Goal: Information Seeking & Learning: Learn about a topic

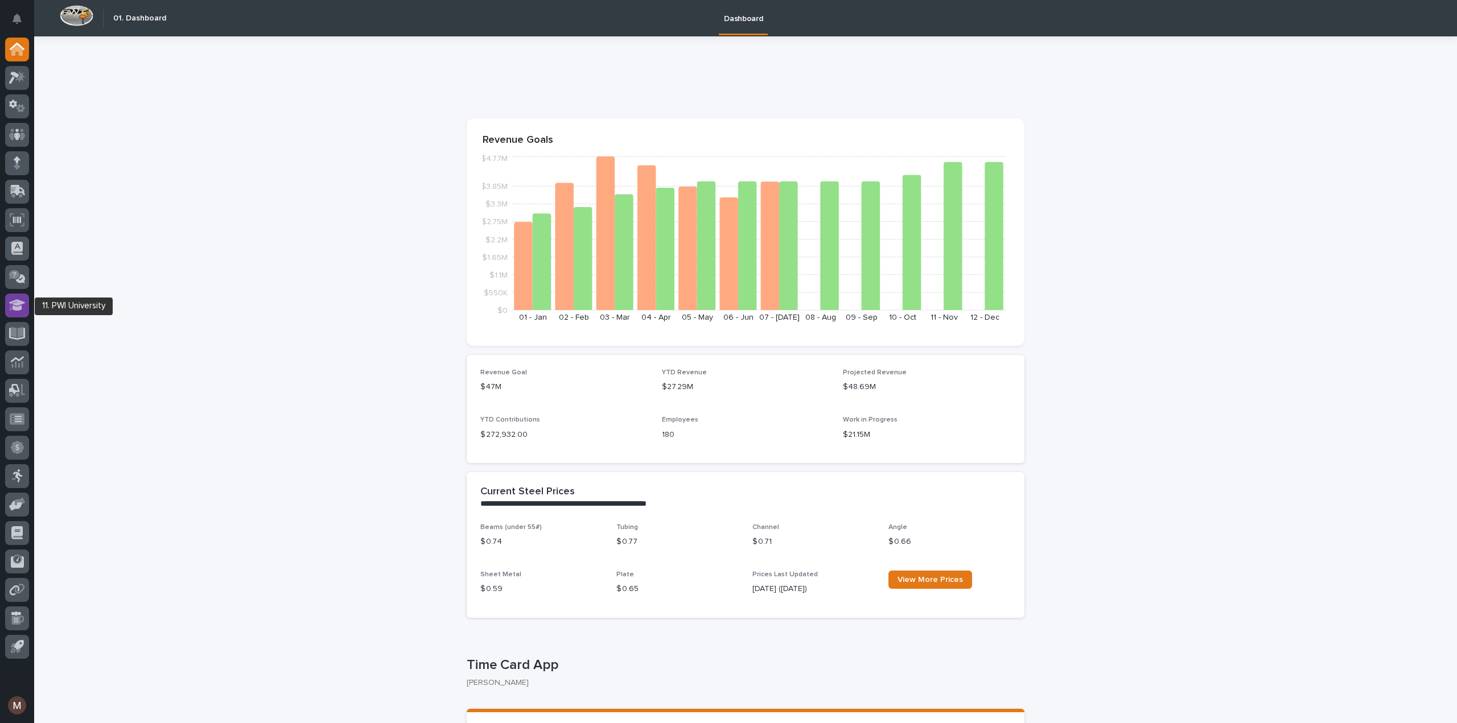
click at [15, 310] on icon at bounding box center [17, 304] width 17 height 11
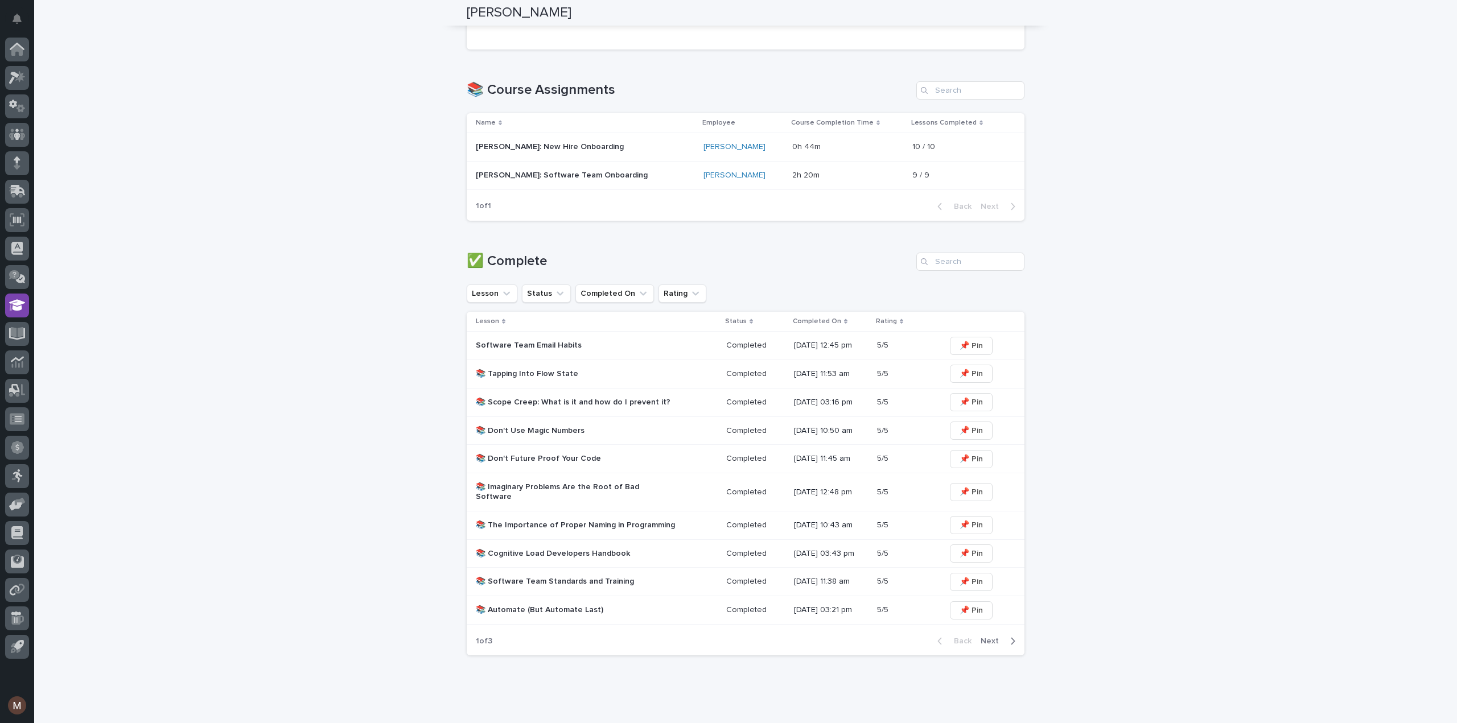
scroll to position [395, 0]
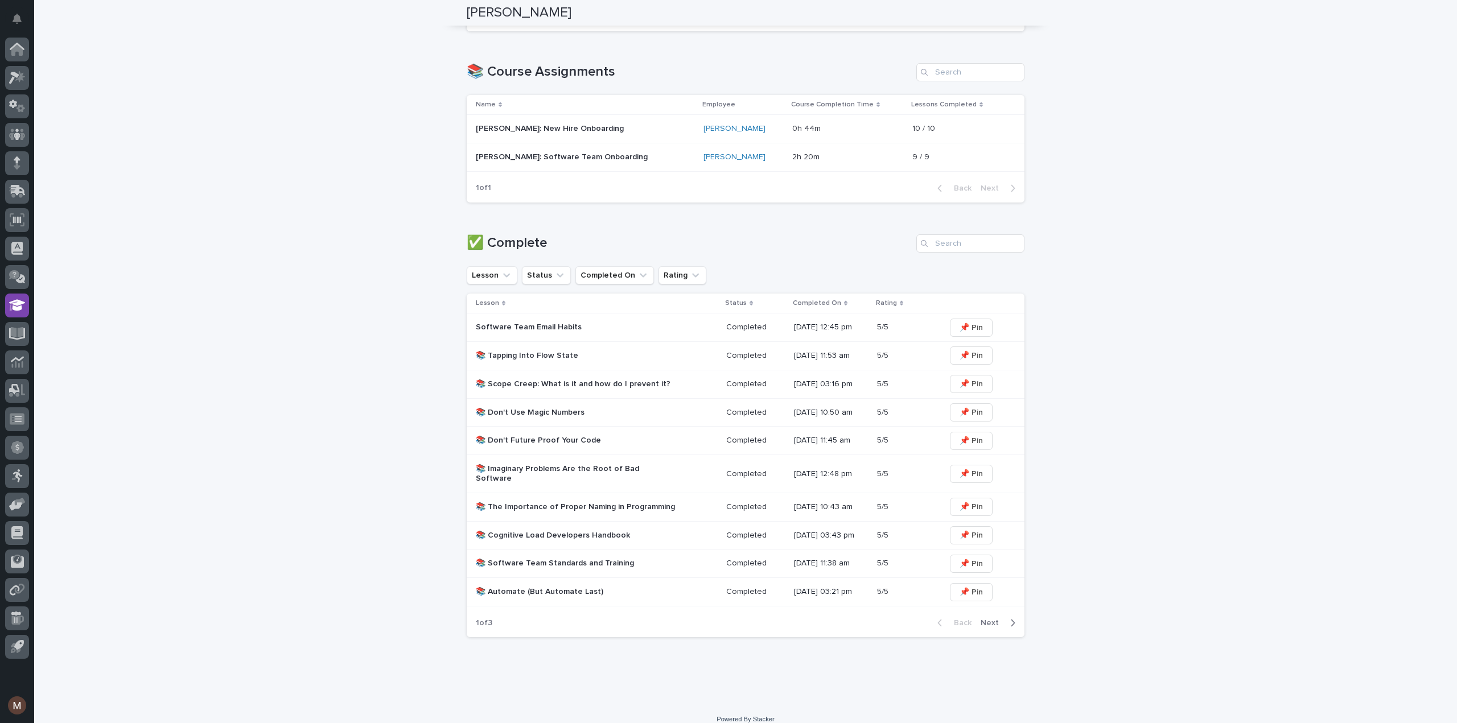
click at [598, 157] on p "[PERSON_NAME]: Software Team Onboarding" at bounding box center [563, 156] width 174 height 12
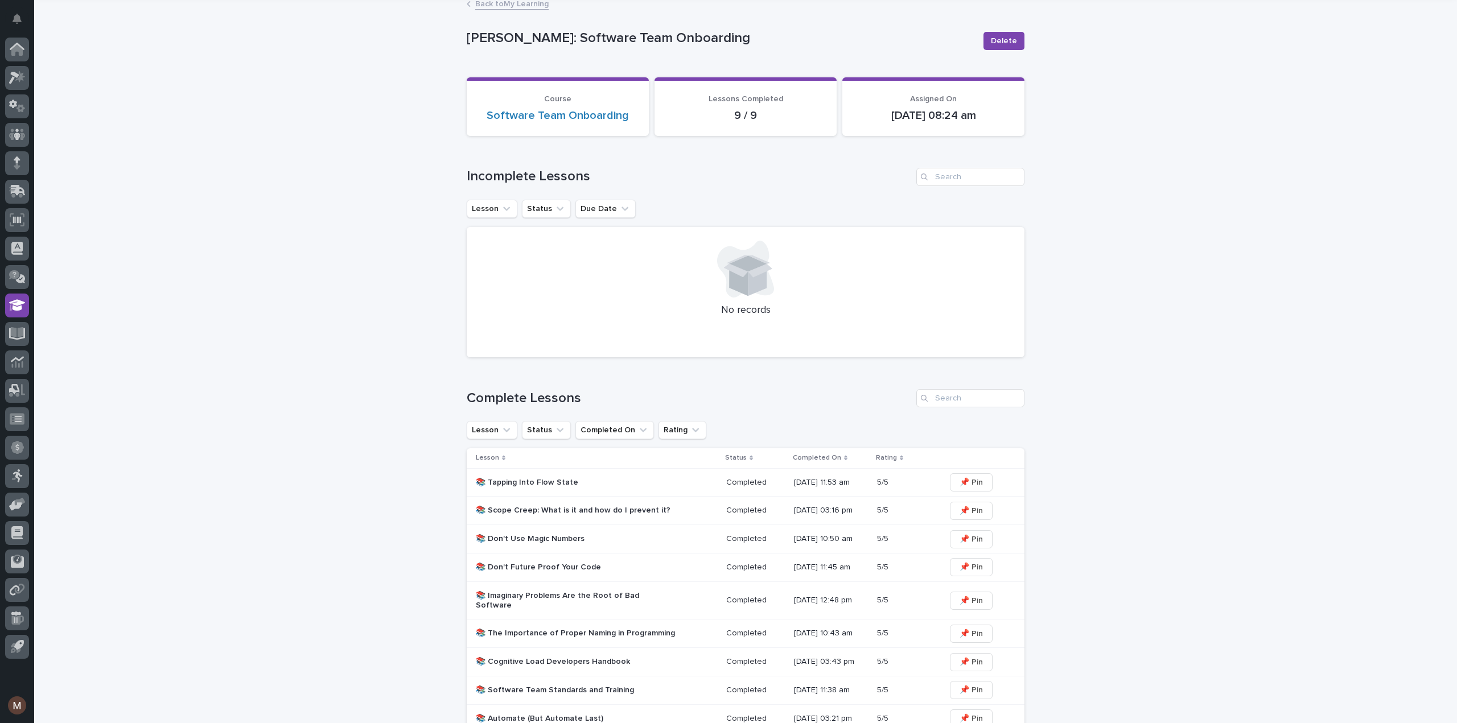
scroll to position [170, 0]
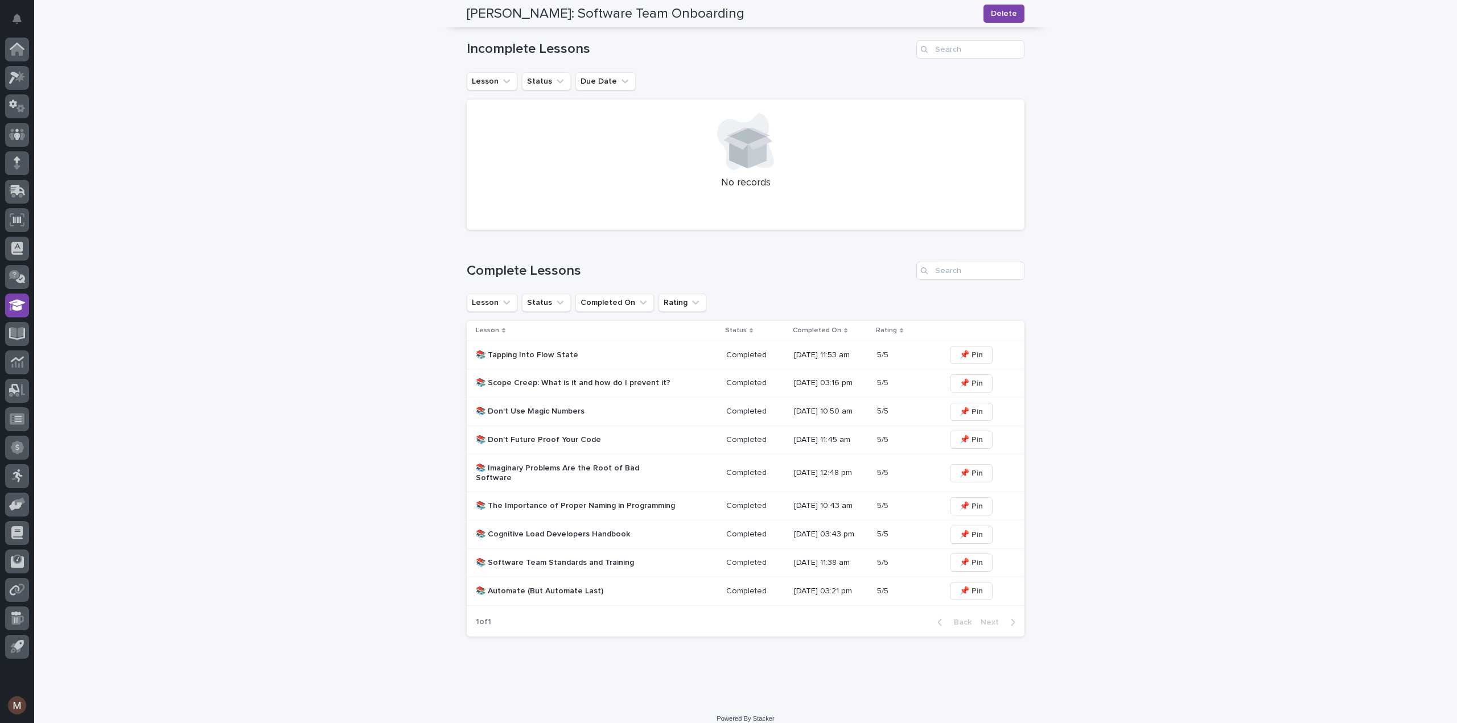
click at [527, 435] on p "📚 Don't Future Proof Your Code" at bounding box center [575, 440] width 199 height 10
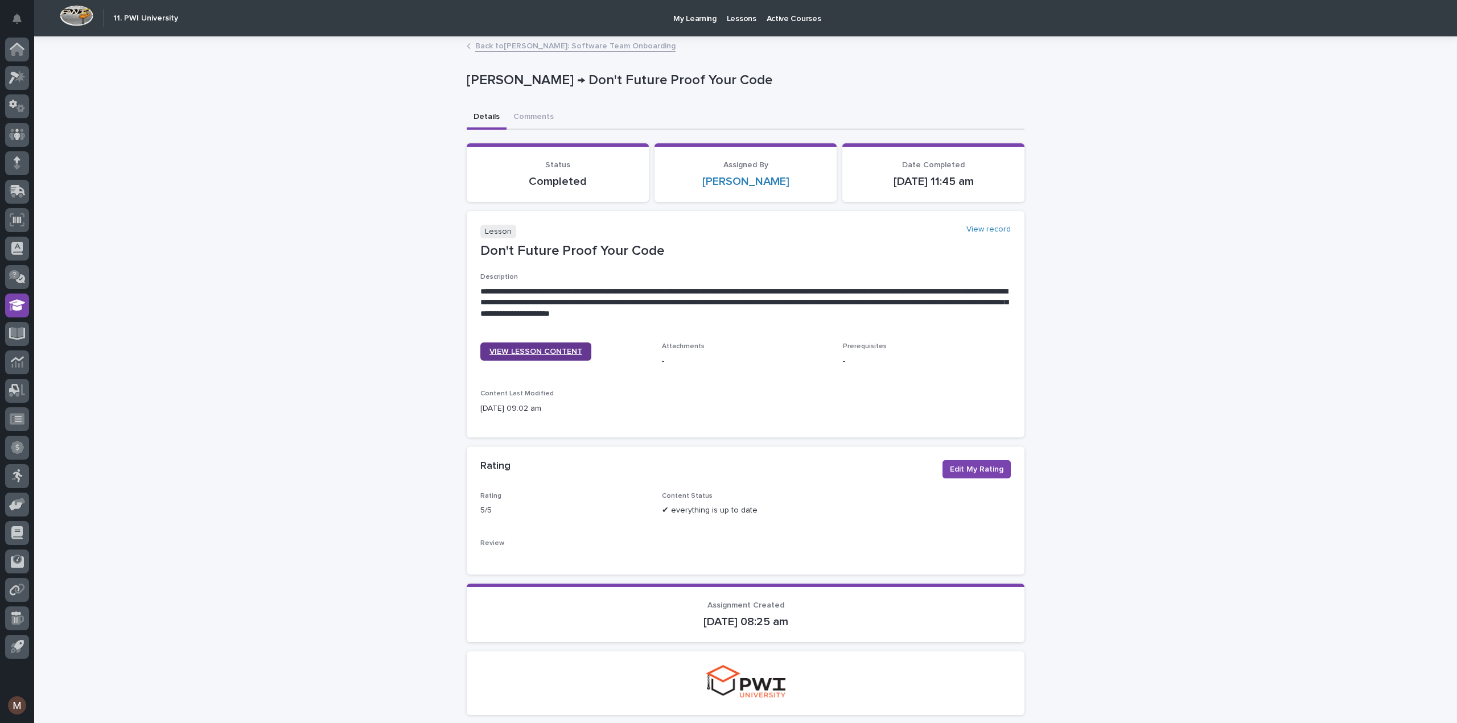
click at [494, 343] on link "VIEW LESSON CONTENT" at bounding box center [535, 352] width 111 height 18
drag, startPoint x: 464, startPoint y: 43, endPoint x: 464, endPoint y: 49, distance: 6.3
click at [467, 45] on icon at bounding box center [469, 46] width 4 height 6
click at [477, 43] on link "Back to [PERSON_NAME]: Software Team Onboarding" at bounding box center [575, 45] width 200 height 13
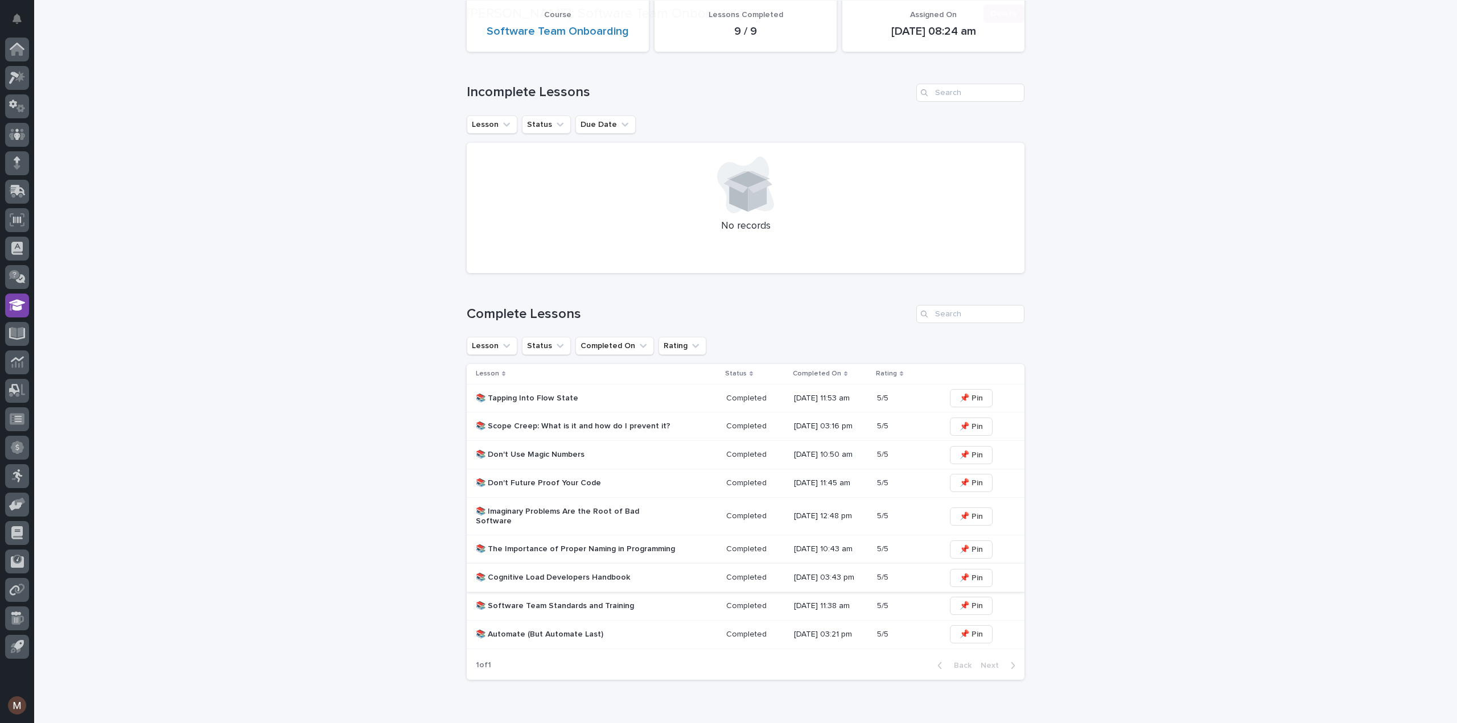
scroll to position [170, 0]
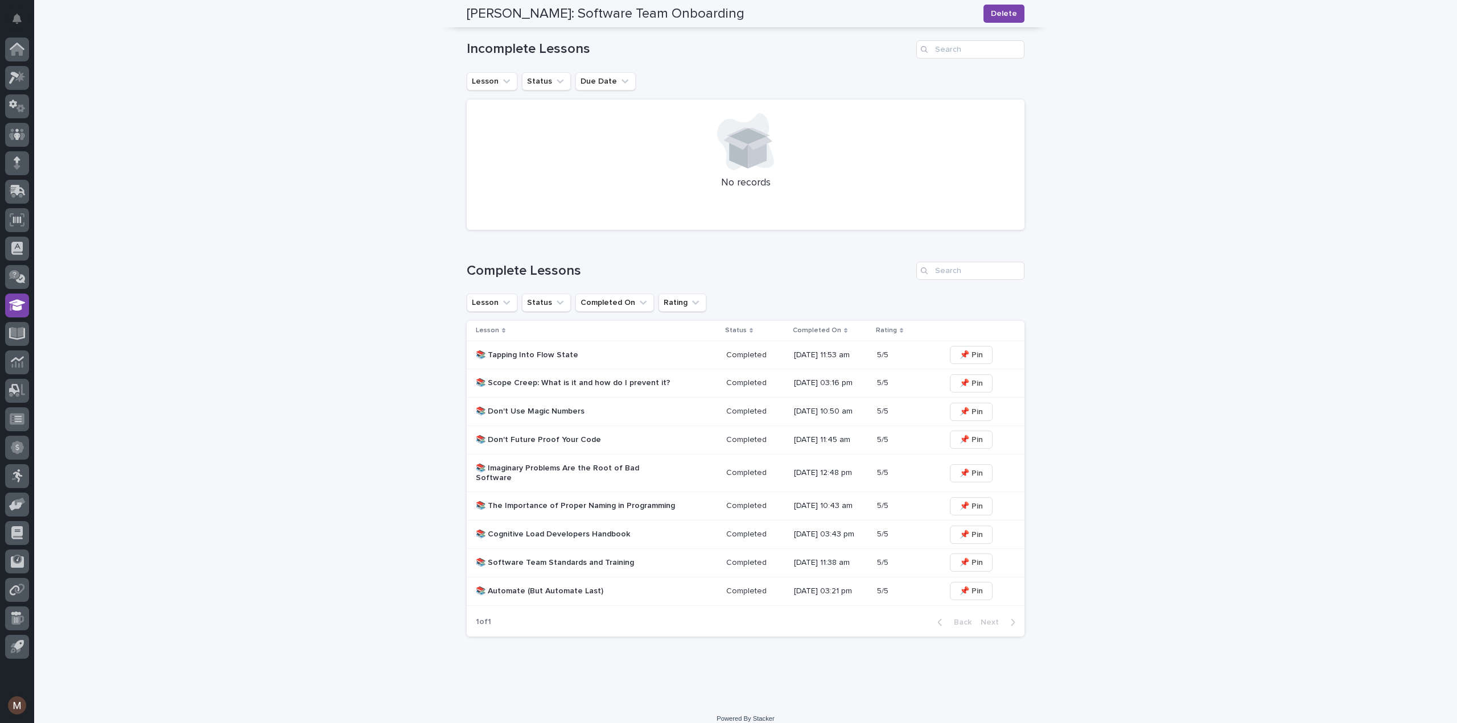
click at [535, 558] on p "📚 Software Team Standards and Training" at bounding box center [575, 563] width 199 height 10
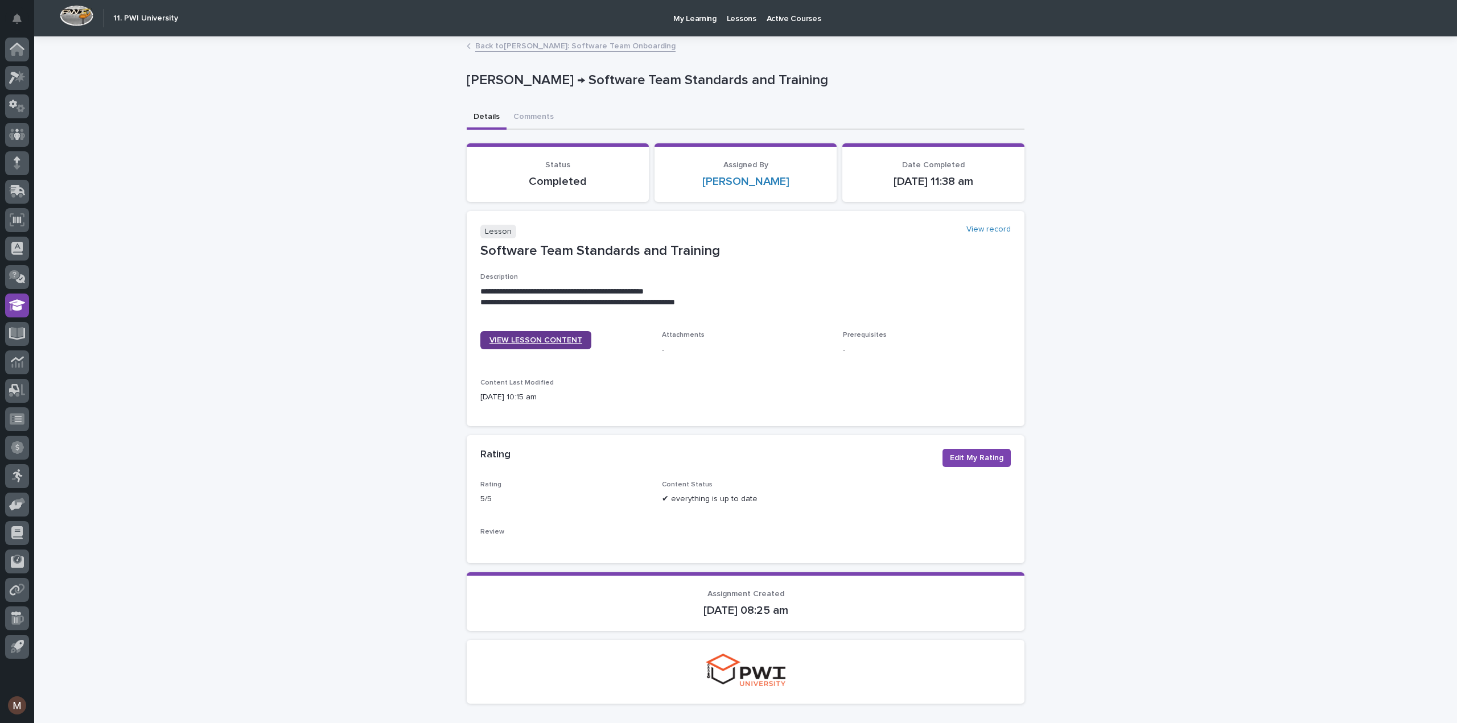
click at [546, 343] on span "VIEW LESSON CONTENT" at bounding box center [535, 340] width 93 height 8
